Goal: Information Seeking & Learning: Learn about a topic

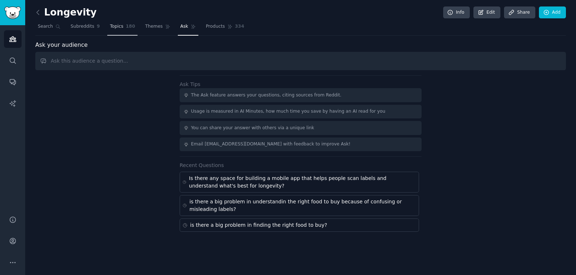
click at [110, 25] on span "Topics" at bounding box center [116, 26] width 13 height 6
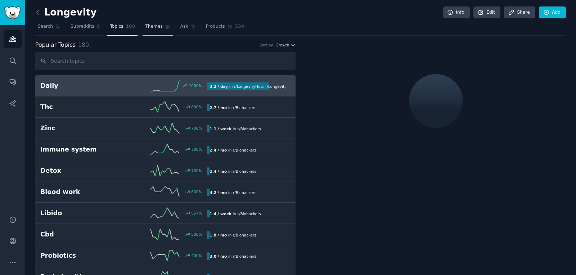
click at [143, 22] on link "Themes" at bounding box center [158, 28] width 30 height 15
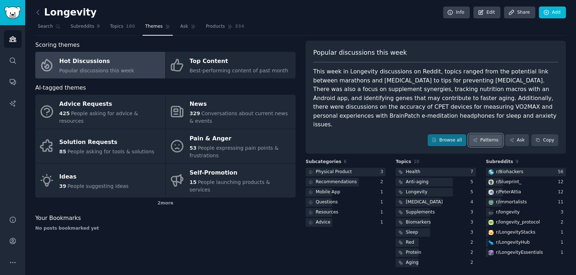
click at [486, 134] on link "Patterns" at bounding box center [486, 140] width 34 height 12
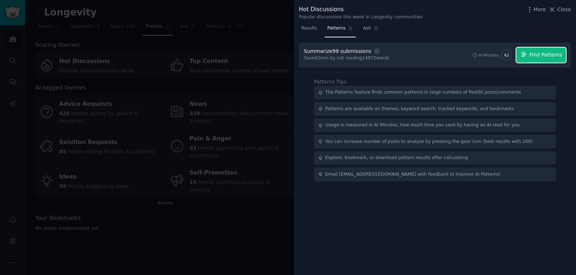
click at [530, 53] on button "Find Patterns" at bounding box center [541, 55] width 50 height 15
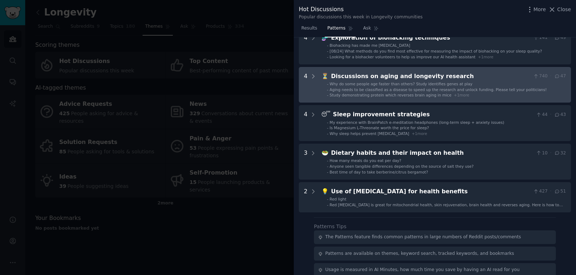
scroll to position [160, 0]
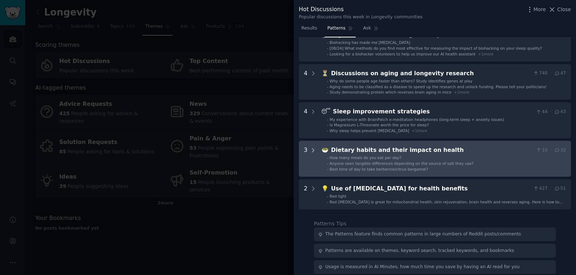
click at [312, 152] on icon at bounding box center [313, 150] width 6 height 6
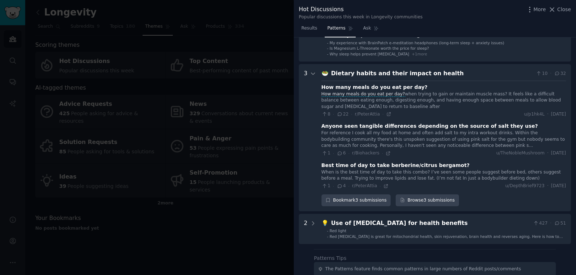
scroll to position [240, 0]
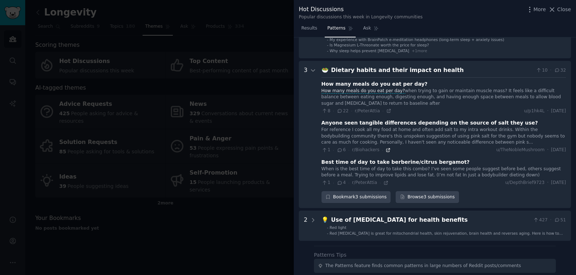
click at [385, 148] on icon at bounding box center [387, 150] width 5 height 5
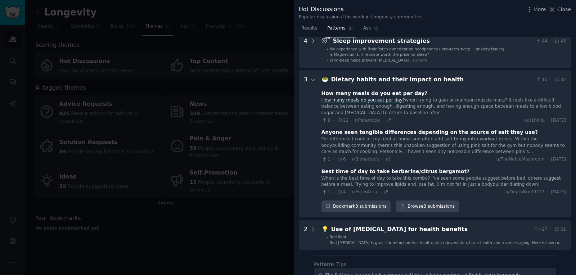
scroll to position [206, 0]
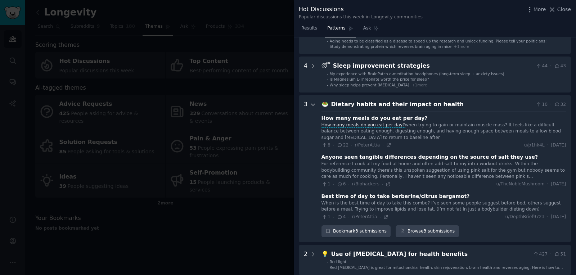
click at [311, 104] on icon at bounding box center [313, 105] width 4 height 2
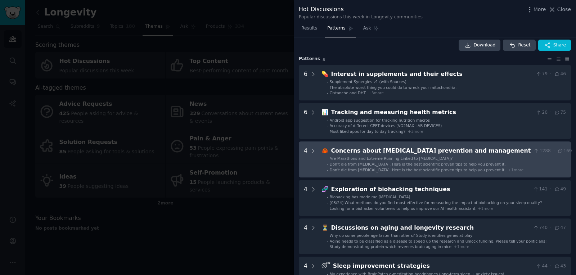
scroll to position [0, 0]
